Goal: Navigation & Orientation: Go to known website

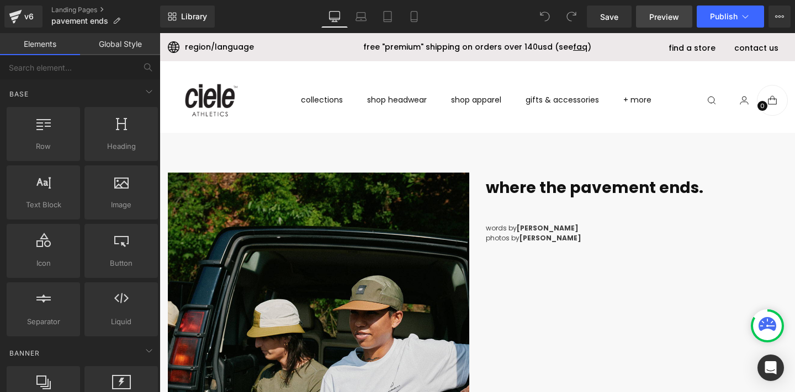
click at [665, 13] on span "Preview" at bounding box center [664, 17] width 30 height 12
